Goal: Go to known website: Go to known website

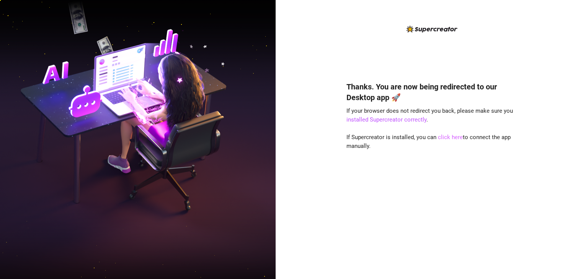
click at [446, 138] on link "click here" at bounding box center [450, 137] width 25 height 7
click at [456, 139] on link "click here" at bounding box center [450, 137] width 25 height 7
